Goal: Task Accomplishment & Management: Manage account settings

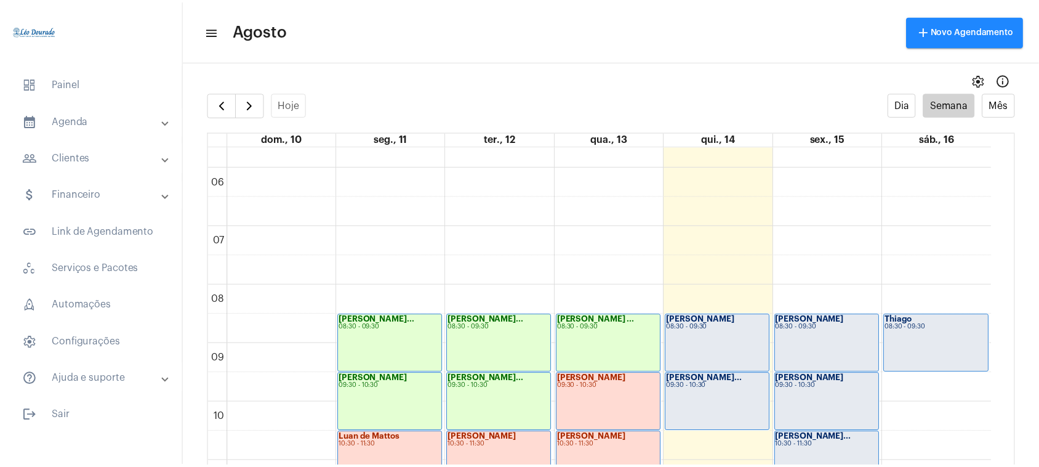
scroll to position [355, 0]
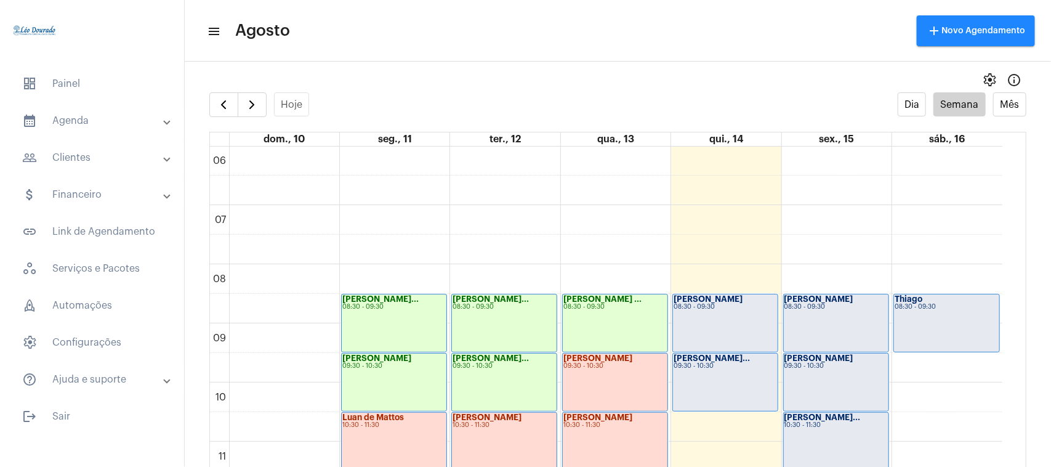
click at [710, 380] on div "[PERSON_NAME]... 09:30 - 10:30" at bounding box center [725, 381] width 105 height 57
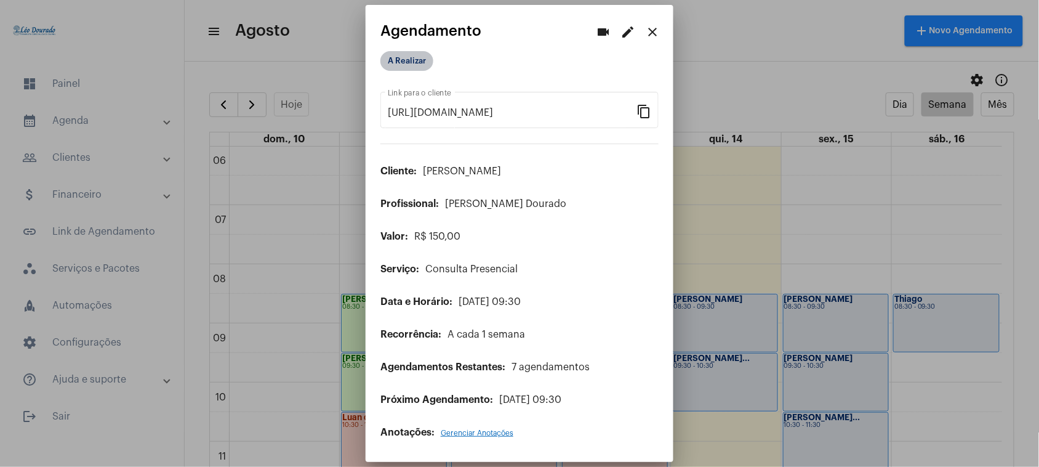
click at [400, 68] on mat-chip "A Realizar" at bounding box center [407, 61] width 53 height 20
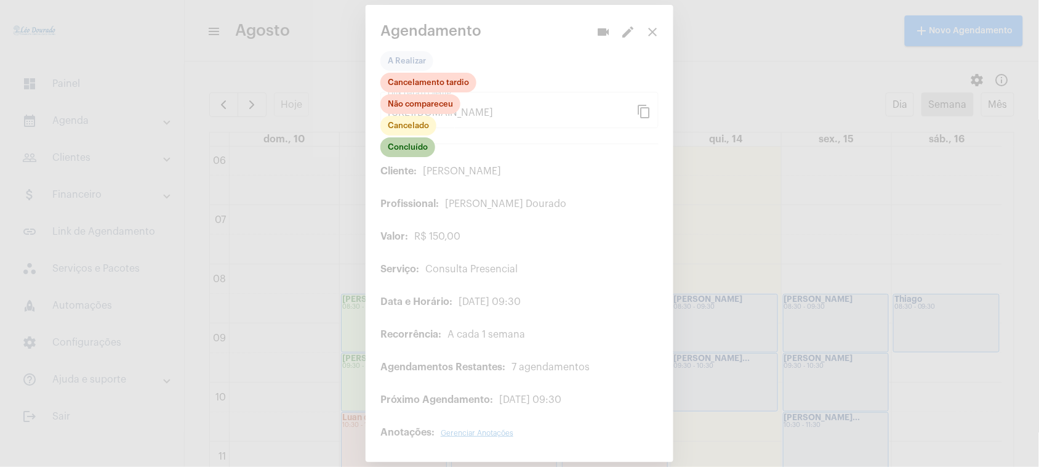
click at [417, 155] on mat-chip "Concluído" at bounding box center [408, 147] width 55 height 20
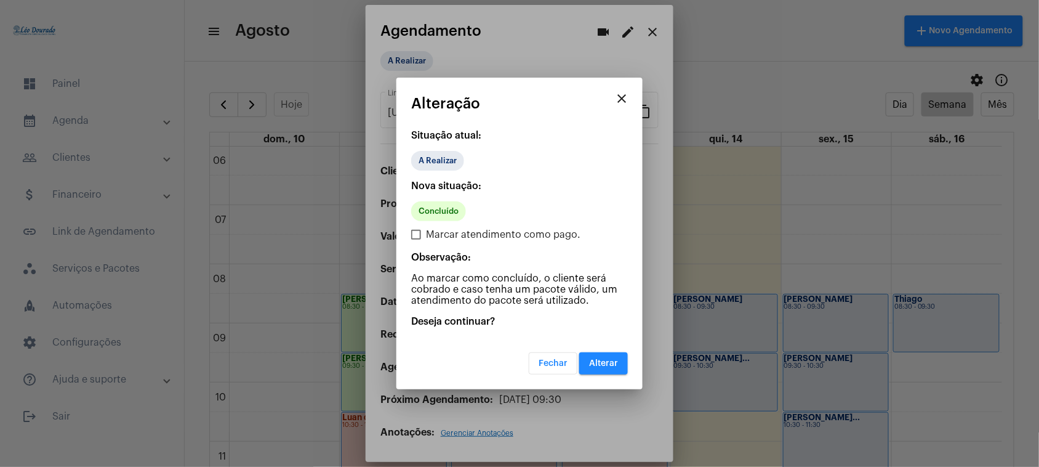
click at [451, 239] on span "Marcar atendimento como pago." at bounding box center [503, 234] width 155 height 15
click at [416, 240] on input "Marcar atendimento como pago." at bounding box center [416, 240] width 1 height 1
checkbox input "true"
click at [602, 359] on span "Alterar" at bounding box center [603, 363] width 29 height 9
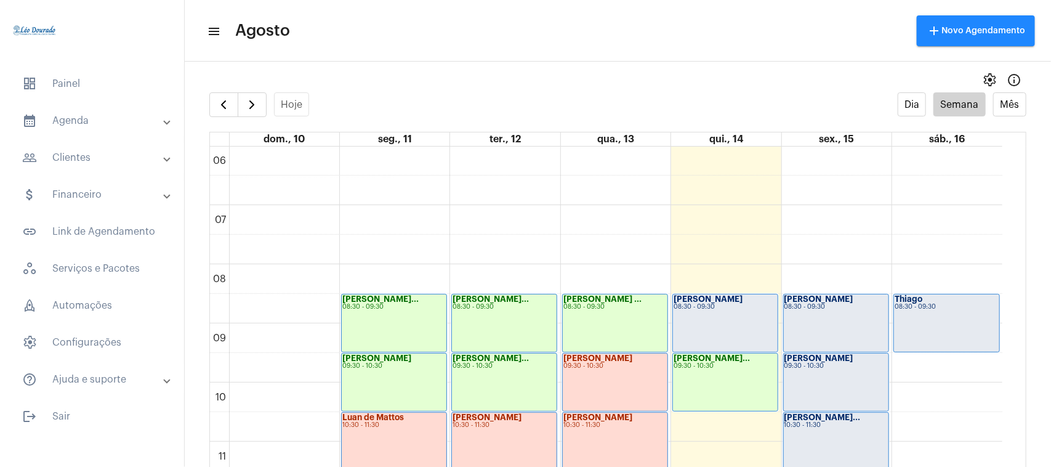
click at [722, 311] on div "[PERSON_NAME] 08:30 - 09:30" at bounding box center [725, 322] width 105 height 57
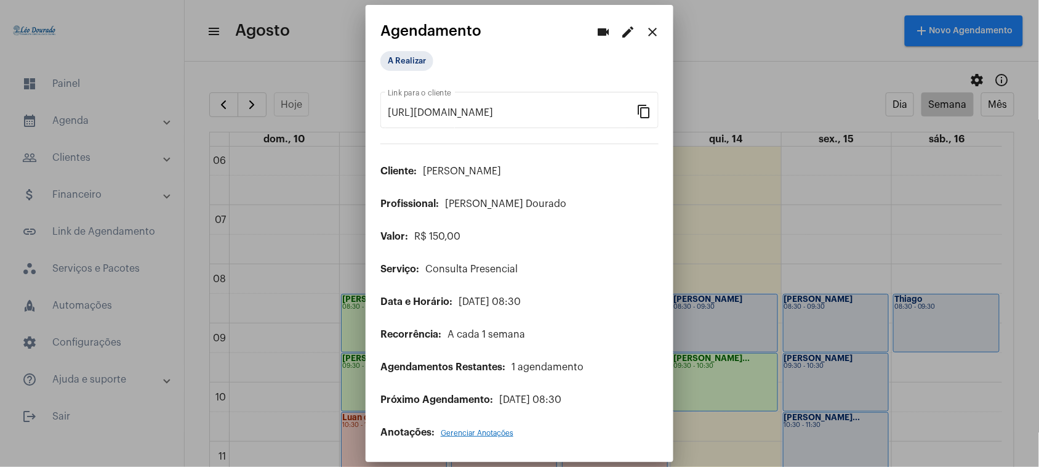
click at [630, 35] on mat-icon "edit" at bounding box center [628, 32] width 15 height 15
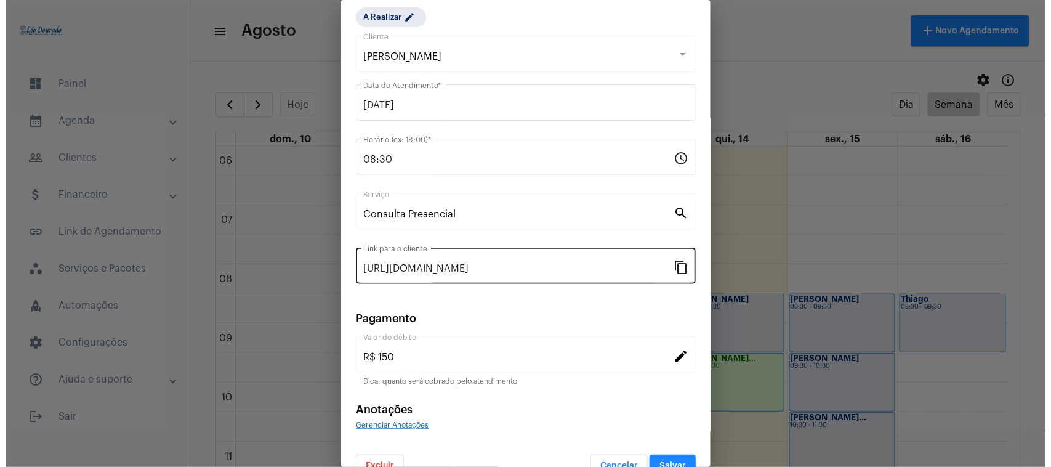
scroll to position [60, 0]
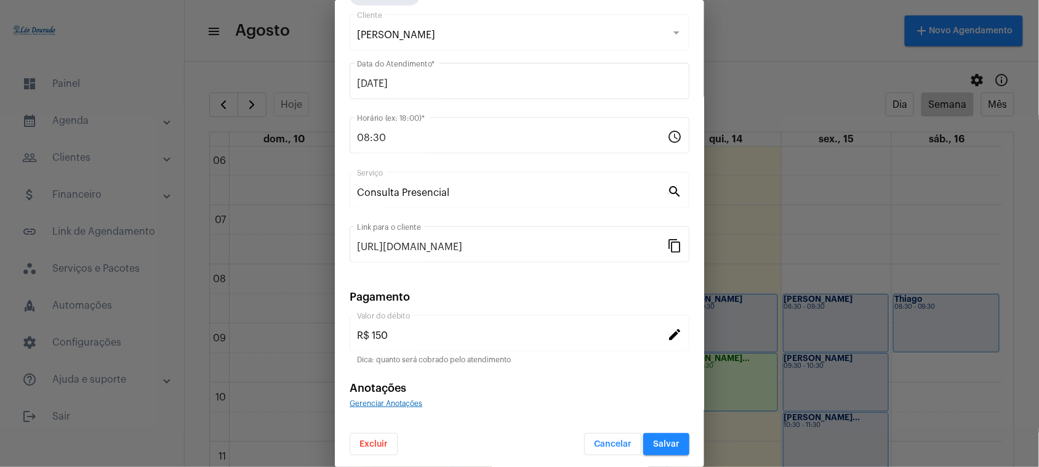
click at [374, 445] on button "Excluir" at bounding box center [374, 444] width 48 height 22
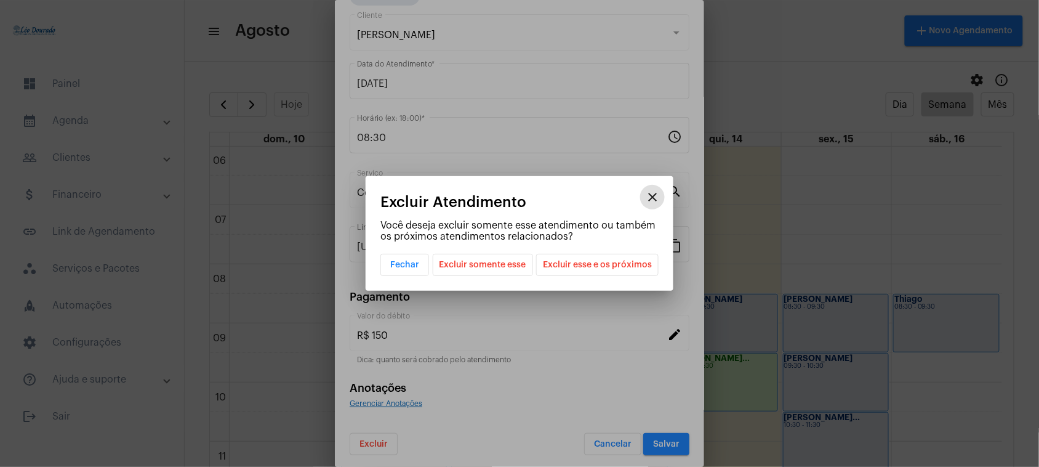
click at [496, 265] on span "Excluir somente esse" at bounding box center [483, 264] width 87 height 21
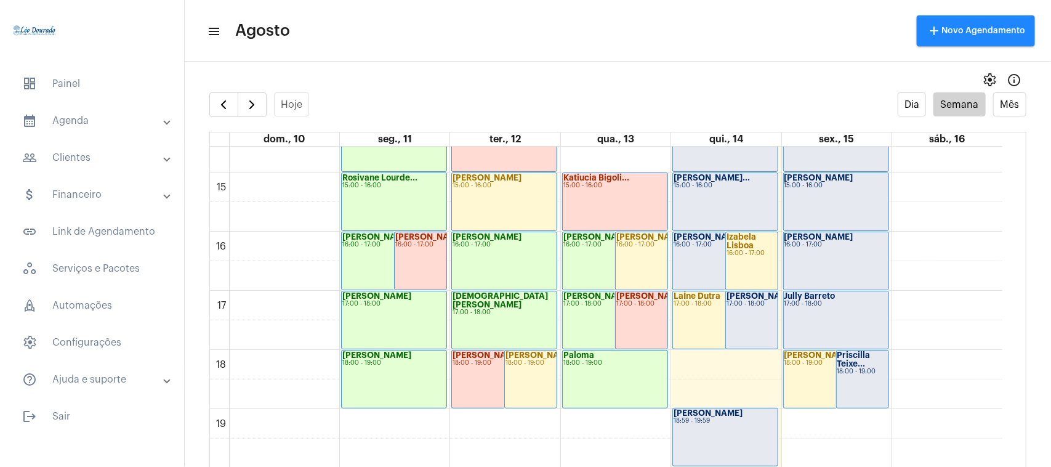
scroll to position [894, 0]
